Goal: Task Accomplishment & Management: Complete application form

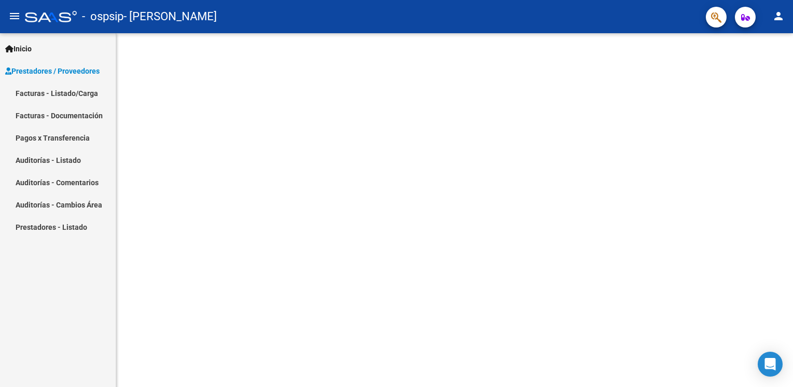
click at [80, 91] on link "Facturas - Listado/Carga" at bounding box center [58, 93] width 116 height 22
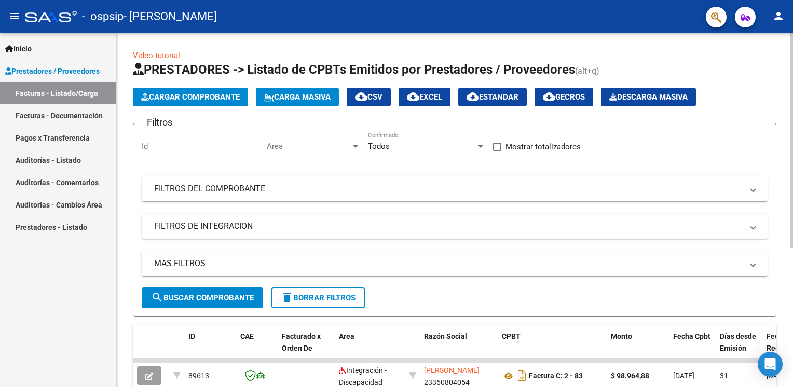
click at [158, 96] on span "Cargar Comprobante" at bounding box center [190, 96] width 99 height 9
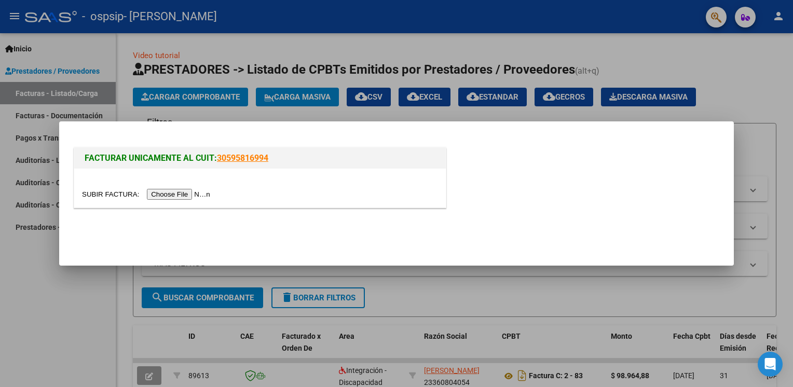
click at [174, 196] on input "file" at bounding box center [147, 194] width 131 height 11
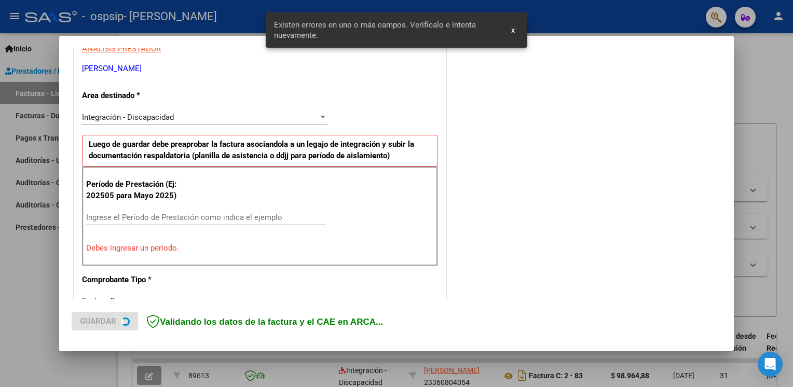
scroll to position [215, 0]
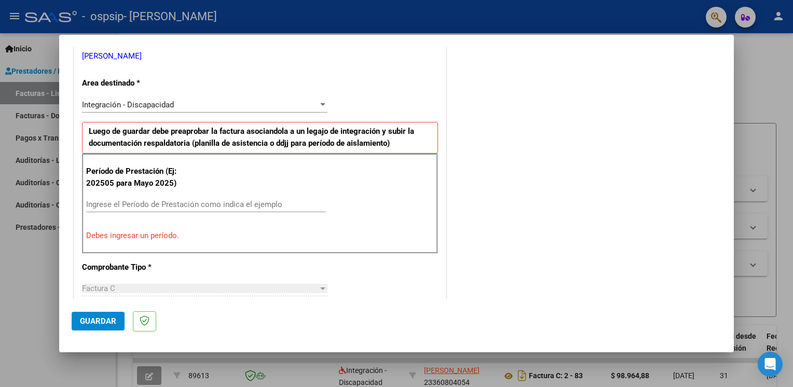
click at [169, 200] on input "Ingrese el Período de Prestación como indica el ejemplo" at bounding box center [206, 204] width 240 height 9
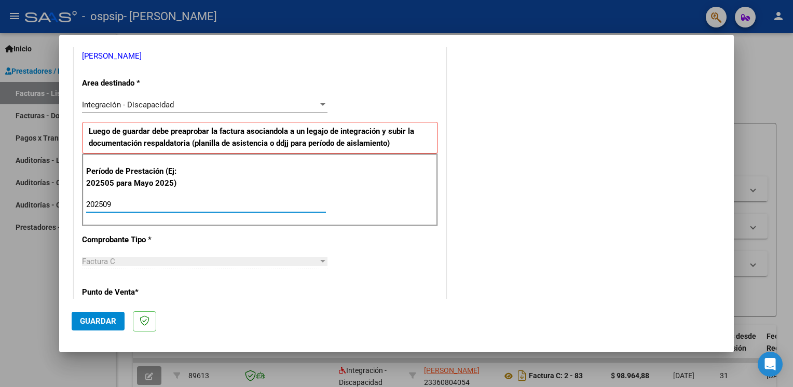
type input "202509"
click at [350, 246] on div "CUIT * 23-36080405-4 Ingresar CUIT ANALISIS PRESTADOR [PERSON_NAME] [PERSON_NAM…" at bounding box center [259, 353] width 371 height 781
click at [346, 255] on div "CUIT * 23-36080405-4 Ingresar CUIT ANALISIS PRESTADOR [PERSON_NAME] [PERSON_NAM…" at bounding box center [259, 353] width 371 height 781
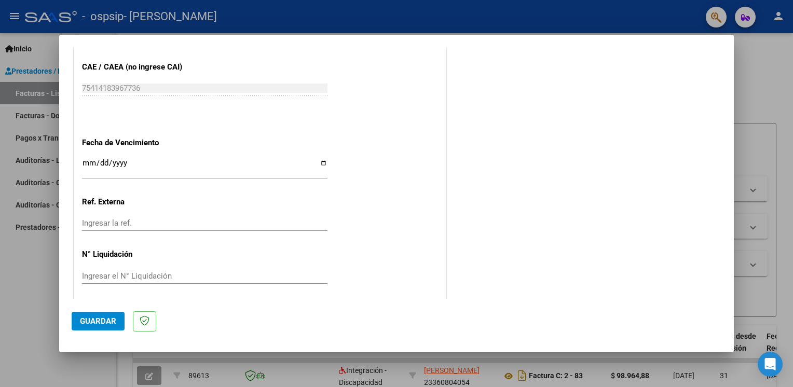
scroll to position [660, 0]
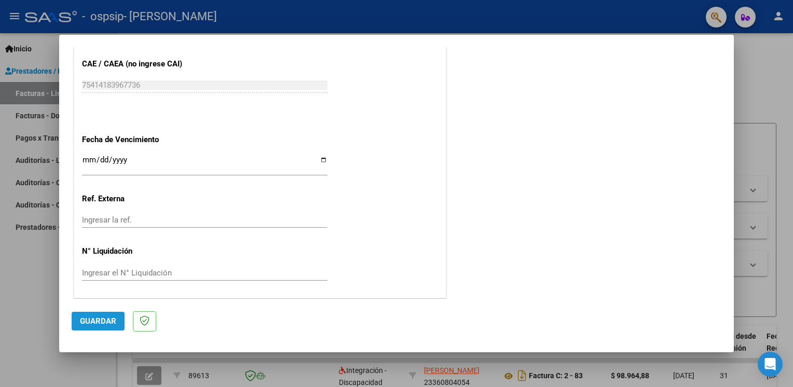
click at [112, 315] on button "Guardar" at bounding box center [98, 321] width 53 height 19
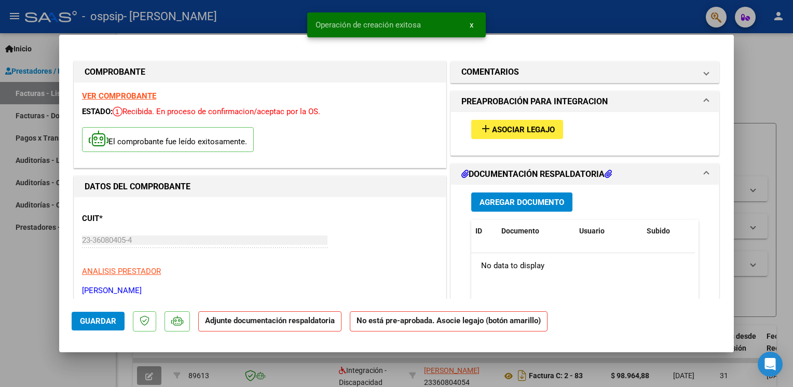
click at [519, 125] on span "add Asociar Legajo" at bounding box center [516, 129] width 75 height 9
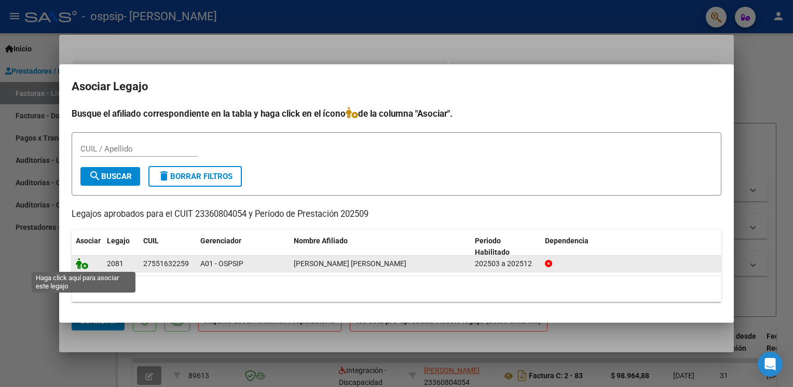
click at [80, 265] on icon at bounding box center [82, 263] width 12 height 11
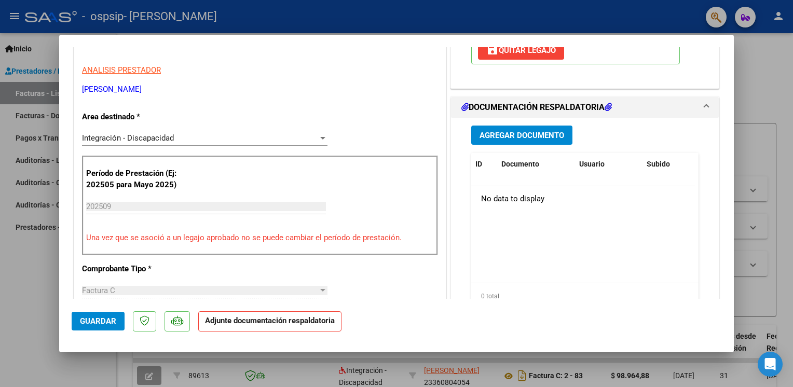
scroll to position [207, 0]
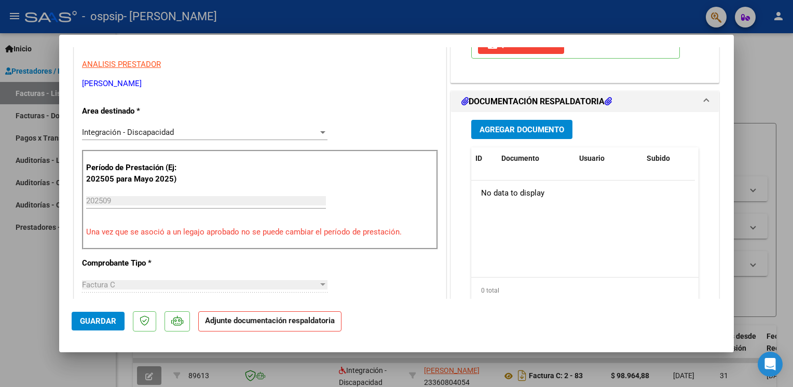
click at [523, 130] on span "Agregar Documento" at bounding box center [521, 129] width 85 height 9
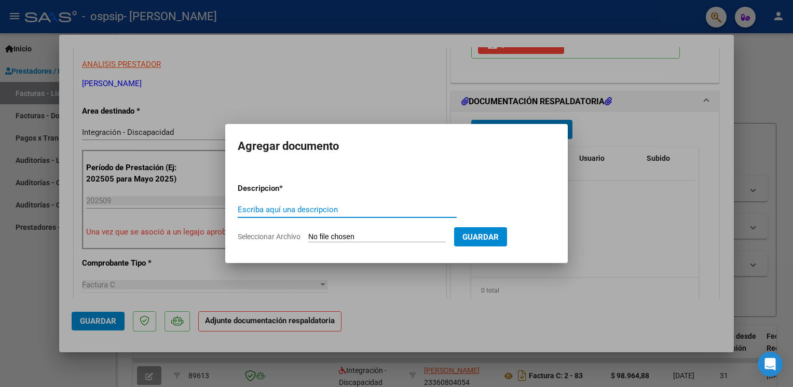
click at [318, 209] on input "Escriba aquí una descripcion" at bounding box center [347, 209] width 219 height 9
type input "planilla asistencia septiembre"
click at [286, 237] on span "Seleccionar Archivo" at bounding box center [269, 236] width 63 height 8
click at [308, 237] on input "Seleccionar Archivo" at bounding box center [376, 237] width 137 height 10
type input "C:\fakepath\planilla asistencia septiembre.pdf"
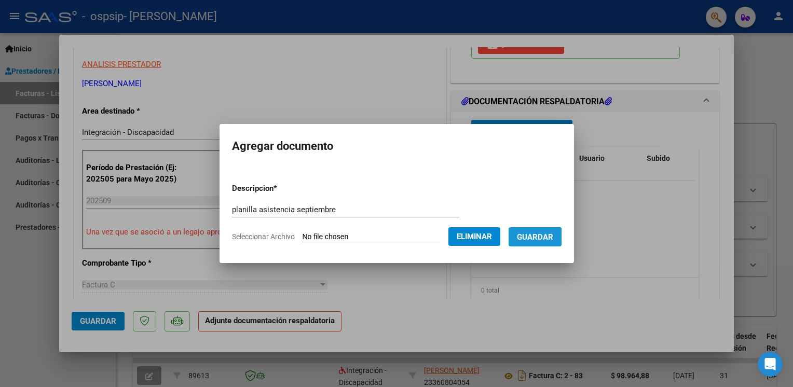
click at [520, 233] on span "Guardar" at bounding box center [535, 236] width 36 height 9
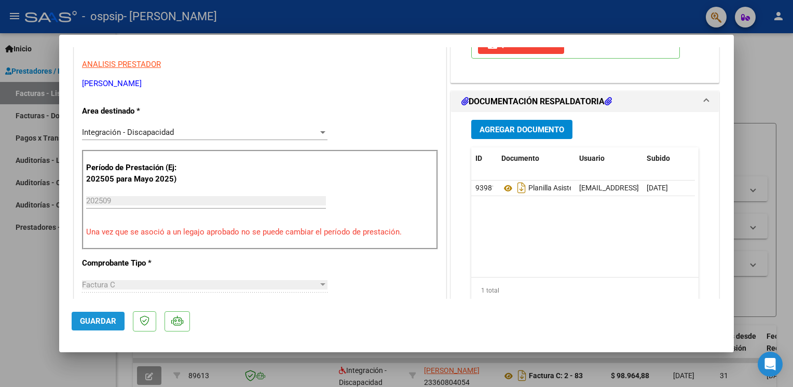
click at [102, 320] on span "Guardar" at bounding box center [98, 320] width 36 height 9
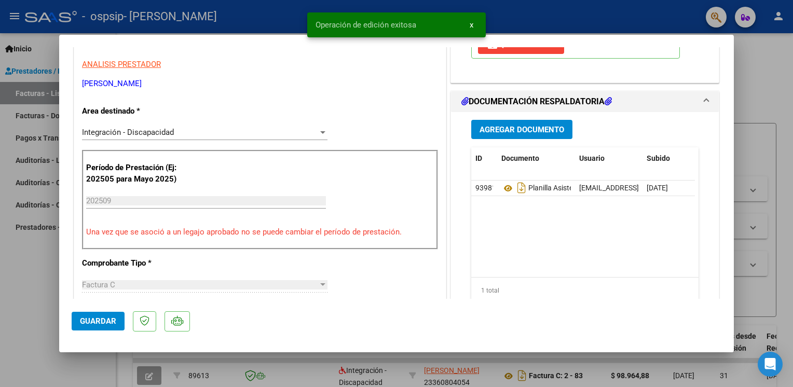
click at [760, 88] on div at bounding box center [396, 193] width 793 height 387
type input "$ 0,00"
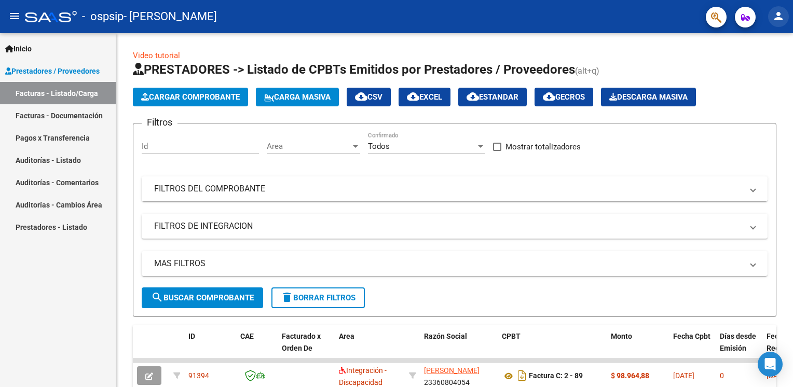
click at [777, 16] on mat-icon "person" at bounding box center [778, 16] width 12 height 12
click at [765, 70] on button "exit_to_app Salir" at bounding box center [756, 68] width 63 height 25
